Goal: Check status: Check status

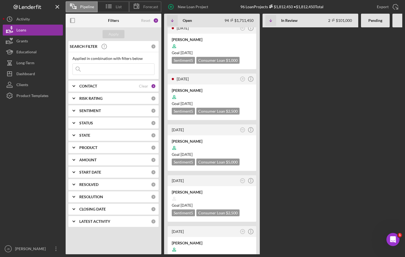
scroll to position [1804, 0]
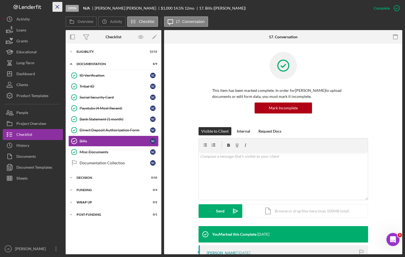
click at [57, 6] on icon "Icon/Menu Close" at bounding box center [57, 7] width 12 height 12
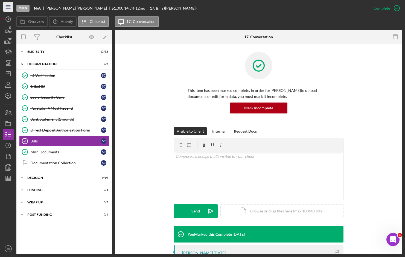
click at [10, 7] on icon "Icon/Menu" at bounding box center [8, 7] width 12 height 12
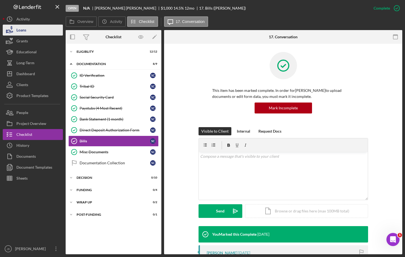
click at [37, 31] on button "Loans" at bounding box center [33, 30] width 60 height 11
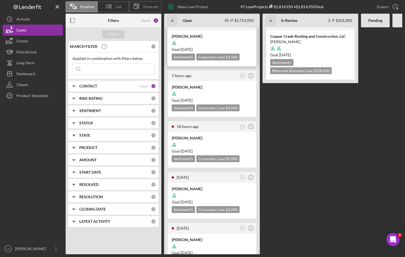
scroll to position [109, 0]
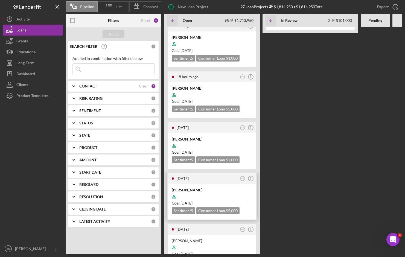
click at [198, 192] on div at bounding box center [212, 196] width 80 height 10
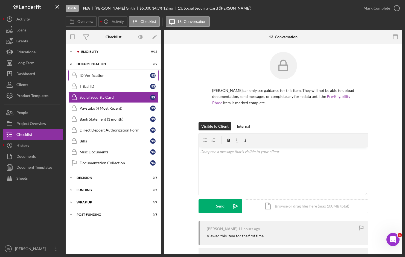
click at [131, 77] on div "ID Verification" at bounding box center [115, 75] width 71 height 4
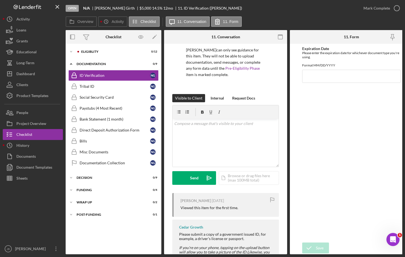
scroll to position [27, 0]
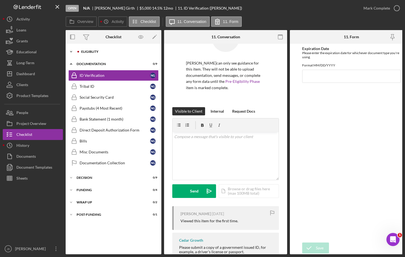
click at [85, 52] on div "Eligiblity" at bounding box center [117, 51] width 73 height 3
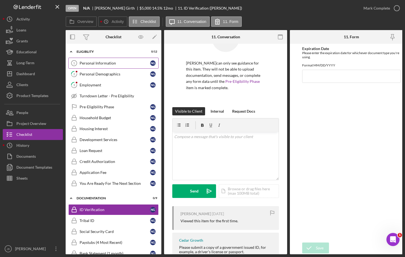
click at [118, 66] on link "Personal Information 1 Personal Information N G" at bounding box center [113, 63] width 90 height 11
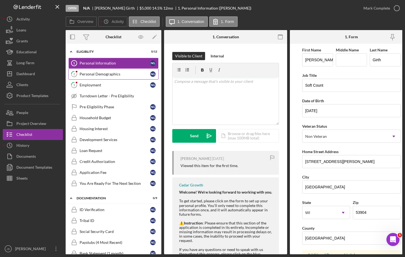
click at [123, 75] on div "Personal Demographics" at bounding box center [115, 74] width 71 height 4
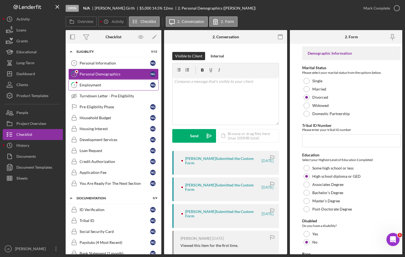
click at [122, 83] on div "Employment" at bounding box center [115, 85] width 71 height 4
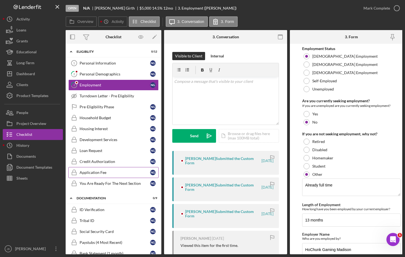
click at [132, 170] on link "Application Fee Application Fee N G" at bounding box center [113, 172] width 90 height 11
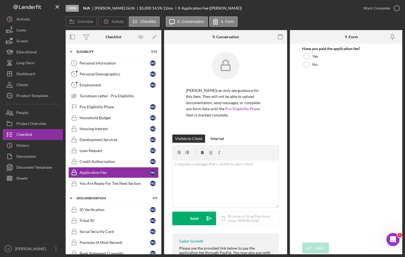
click at [290, 13] on div "Open N/A [PERSON_NAME] $5,000 $5,000 14.5 % 12 mo 9. Application Fee ([PERSON_N…" at bounding box center [212, 8] width 292 height 16
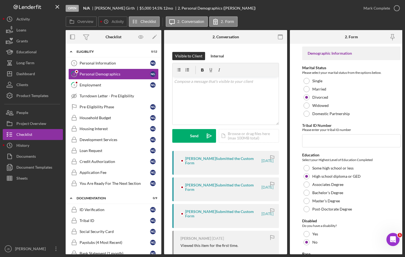
click at [306, 24] on div "Overview Icon/History Activity Checklist Icon/Message 2. Conversation 2. Form" at bounding box center [234, 21] width 336 height 11
click at [326, 21] on div "Overview Icon/History Activity Checklist Icon/Message 2. Conversation 2. Form" at bounding box center [234, 21] width 336 height 11
